Goal: Task Accomplishment & Management: Use online tool/utility

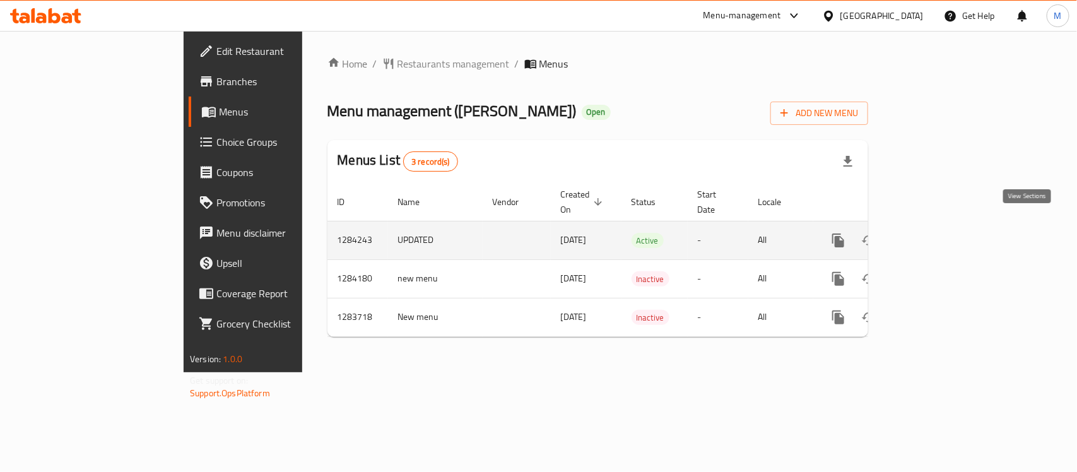
click at [944, 225] on link "enhanced table" at bounding box center [929, 240] width 30 height 30
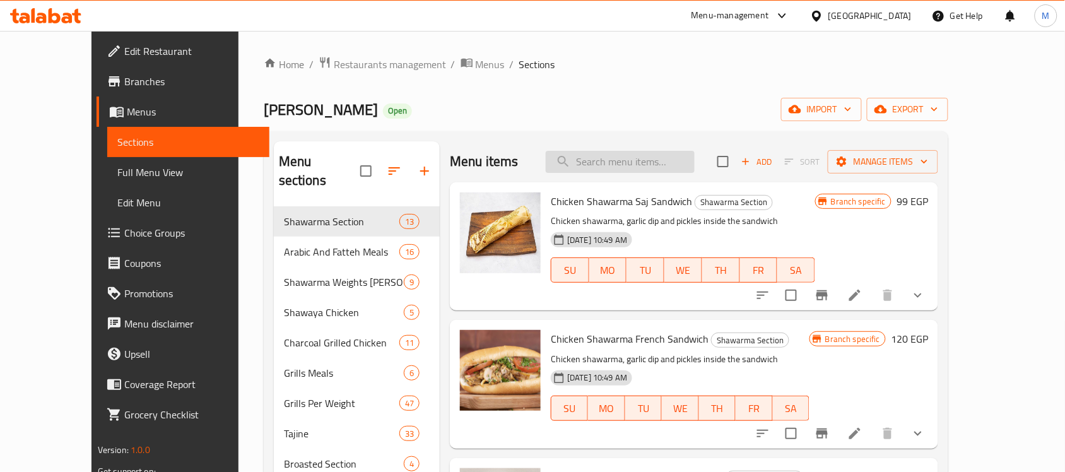
click at [628, 165] on input "search" at bounding box center [620, 162] width 149 height 22
paste input "اشتري 3 سندويشات شاورما لحمة عيش صاج"
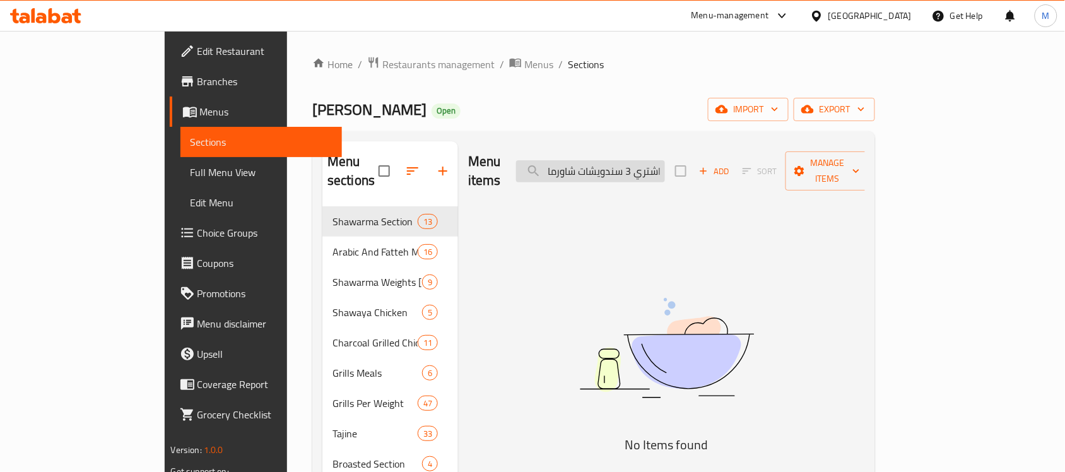
click at [665, 172] on input "اشتري 3 سندويشات شاورما لحمة عيش صاج" at bounding box center [590, 171] width 149 height 22
click at [665, 166] on input "اشتري 3 سندويشات شاورما لحمة عيش صاج" at bounding box center [590, 171] width 149 height 22
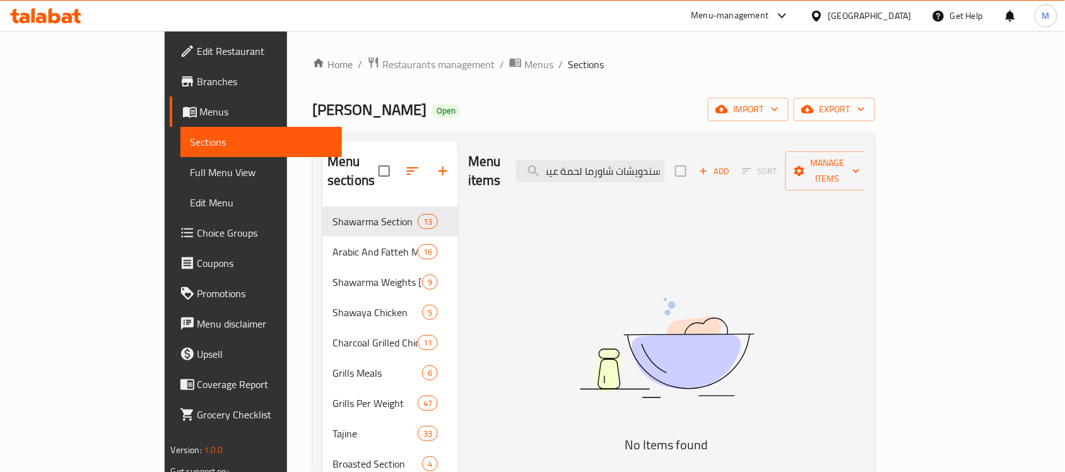
drag, startPoint x: 717, startPoint y: 159, endPoint x: 729, endPoint y: 158, distance: 12.6
click at [729, 158] on div "Menu items 3 سندويشات شاورما لحمة عيش صاج Add Sort Manage items" at bounding box center [666, 171] width 397 height 60
type input "3 سندويشات شاورما لحمة عيش صاج"
click at [729, 158] on div "Menu items 3 سندويشات شاورما لحمة عيش صاج Add Sort Manage items" at bounding box center [666, 171] width 397 height 60
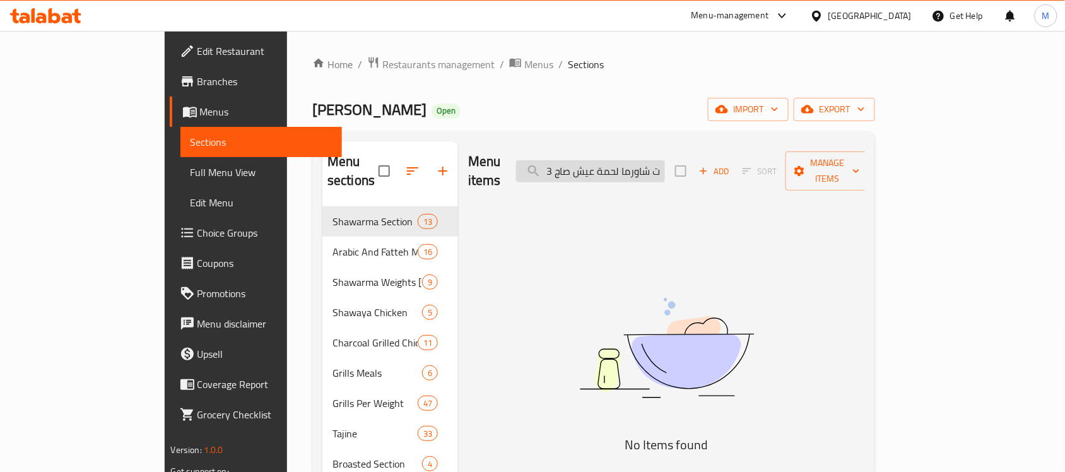
click at [665, 164] on input "3 سندويشات شاورما لحمة عيش صاج" at bounding box center [590, 171] width 149 height 22
click at [665, 165] on input "3 سندويشات شاورما لحمة عيش صاج" at bounding box center [590, 171] width 149 height 22
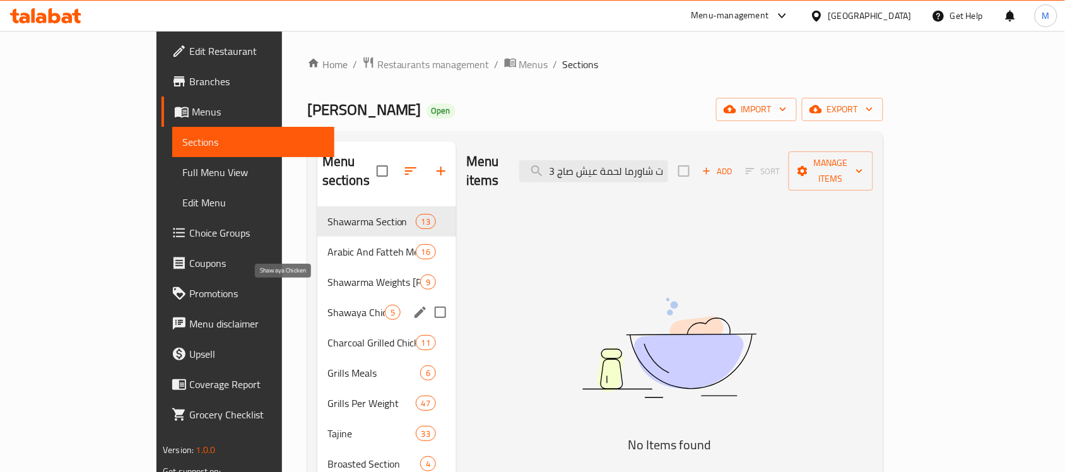
click at [327, 305] on span "Shawaya Chicken" at bounding box center [355, 312] width 57 height 15
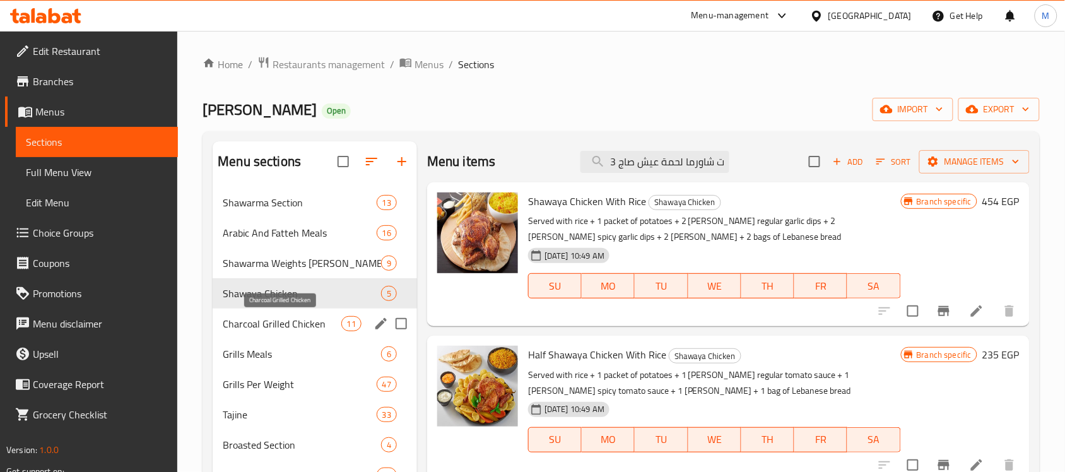
click at [296, 323] on span "Charcoal Grilled Chicken" at bounding box center [282, 323] width 118 height 15
